Goal: Task Accomplishment & Management: Manage account settings

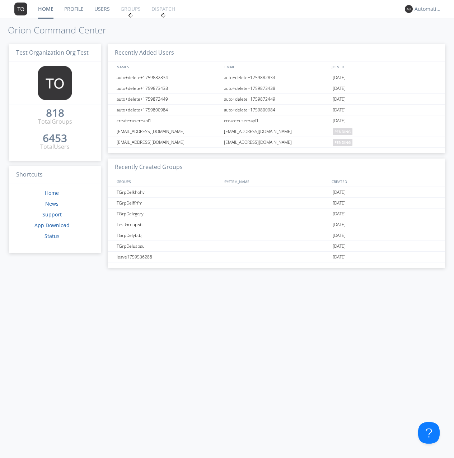
click at [130, 9] on link "Groups" at bounding box center [130, 9] width 31 height 18
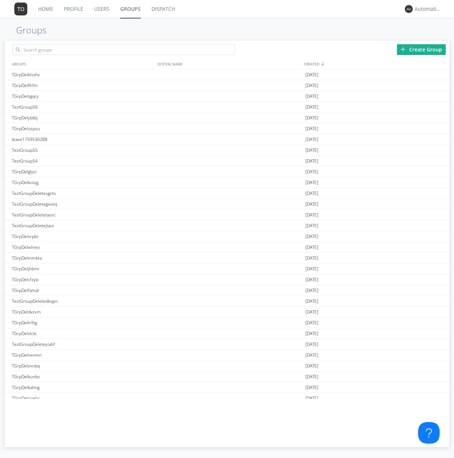
click at [422, 49] on div "Create Group" at bounding box center [421, 49] width 49 height 11
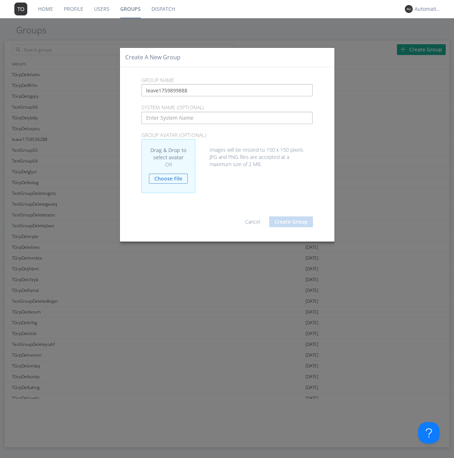
type input "leave1759899888"
click at [291, 221] on button "Create Group" at bounding box center [291, 221] width 44 height 11
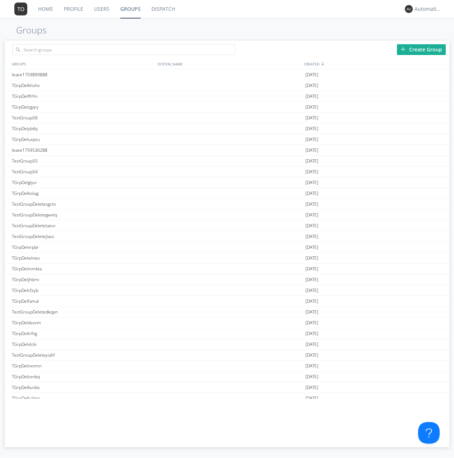
click at [130, 9] on link "Groups" at bounding box center [130, 9] width 31 height 18
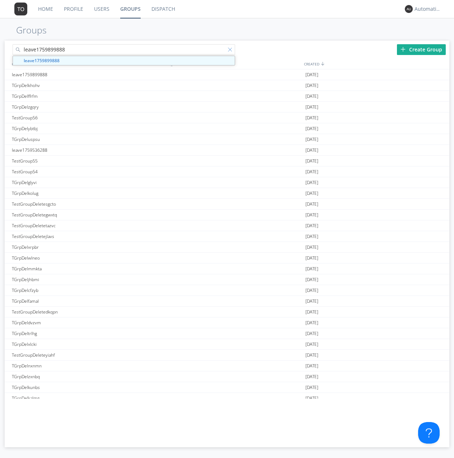
type input "leave1759899888"
click at [231, 51] on div at bounding box center [231, 50] width 7 height 7
type input "leave1759899888"
click at [83, 74] on div "leave1759899888" at bounding box center [83, 74] width 146 height 10
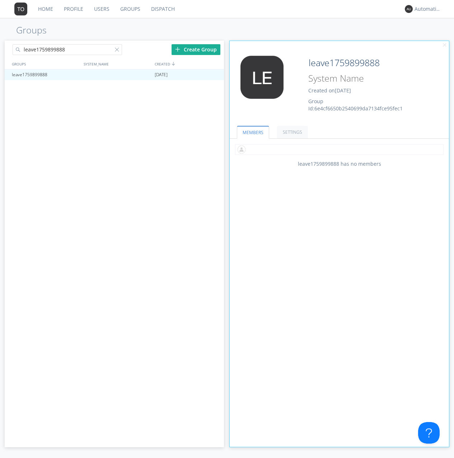
click at [339, 149] on input "text" at bounding box center [339, 149] width 209 height 11
type input "automation+0102"
click at [338, 149] on input "text" at bounding box center [339, 149] width 209 height 11
type input "automation+0103"
click at [338, 149] on input "text" at bounding box center [339, 149] width 209 height 11
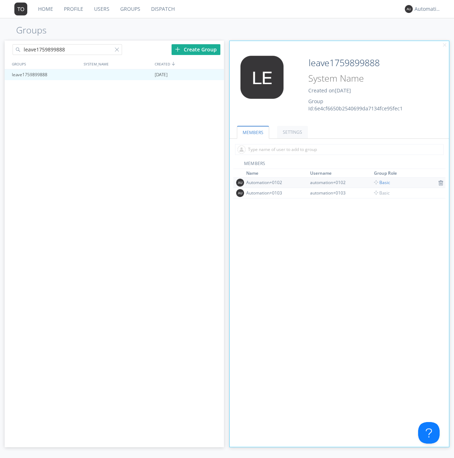
click at [380, 182] on span "Basic" at bounding box center [382, 182] width 16 height 6
click at [215, 75] on div at bounding box center [215, 75] width 7 height 6
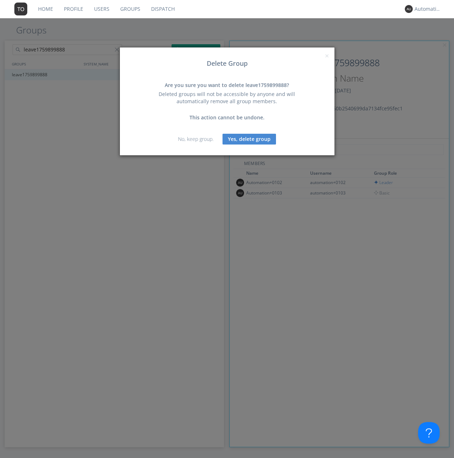
click at [249, 139] on button "Yes, delete group" at bounding box center [250, 139] width 54 height 11
